Goal: Task Accomplishment & Management: Complete application form

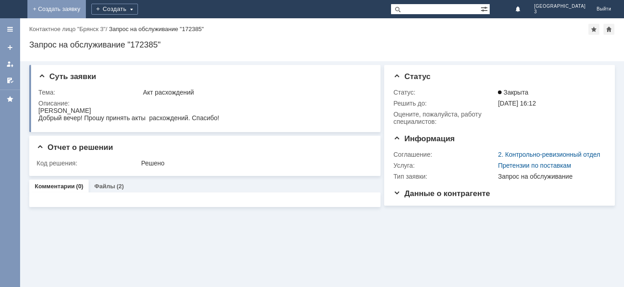
click at [86, 9] on link "+ Создать заявку" at bounding box center [56, 9] width 58 height 18
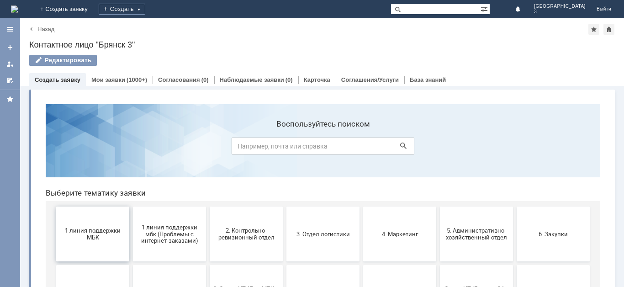
click at [84, 229] on span "1 линия поддержки МБК" at bounding box center [93, 234] width 68 height 14
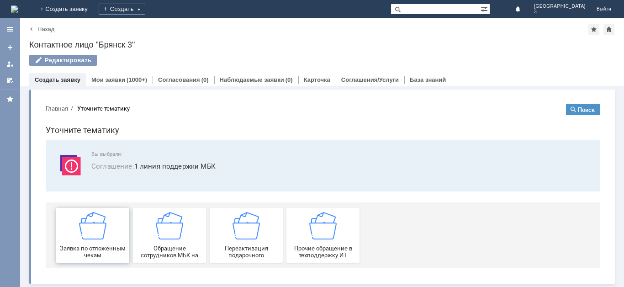
click at [84, 231] on img at bounding box center [92, 225] width 27 height 27
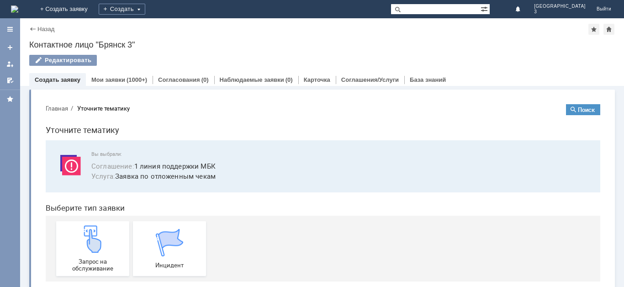
click at [84, 231] on img at bounding box center [92, 238] width 27 height 27
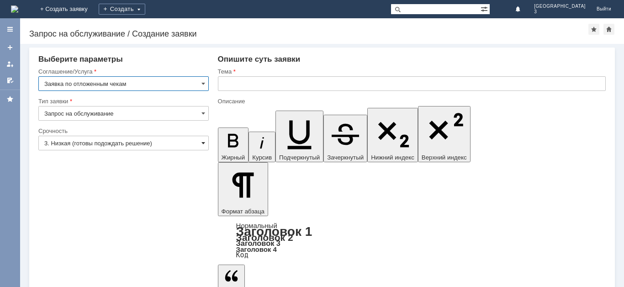
click at [203, 143] on span at bounding box center [203, 142] width 4 height 7
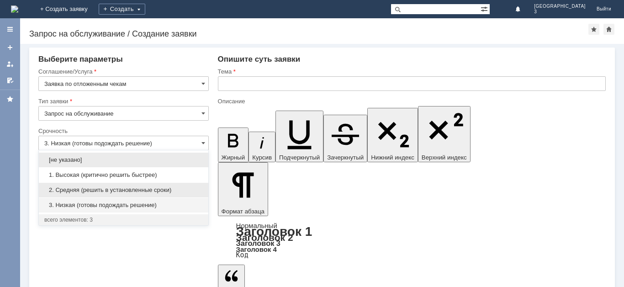
click at [189, 184] on div "2. Средняя (решить в установленные сроки)" at bounding box center [123, 190] width 169 height 15
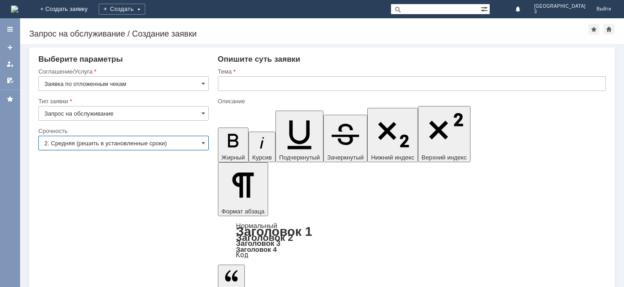
type input "2. Средняя (решить в установленные сроки)"
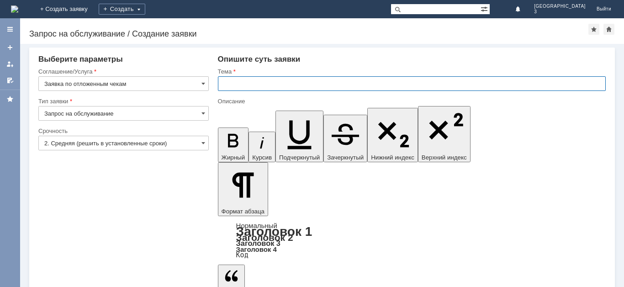
click at [230, 83] on input "text" at bounding box center [412, 83] width 388 height 15
type input "Отложенные чеки [DATE]"
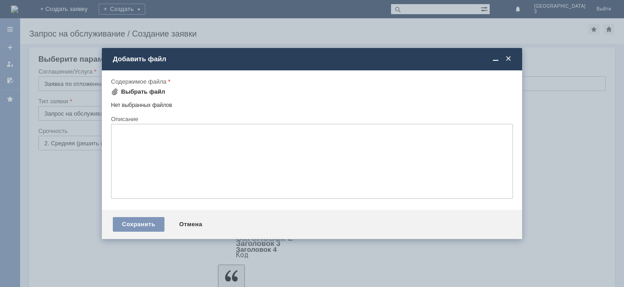
click at [126, 91] on div "Выбрать файл" at bounding box center [143, 91] width 44 height 7
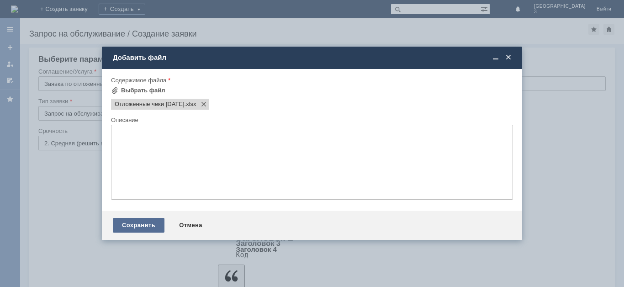
click at [146, 227] on div "Сохранить" at bounding box center [139, 225] width 52 height 15
